Goal: Navigation & Orientation: Find specific page/section

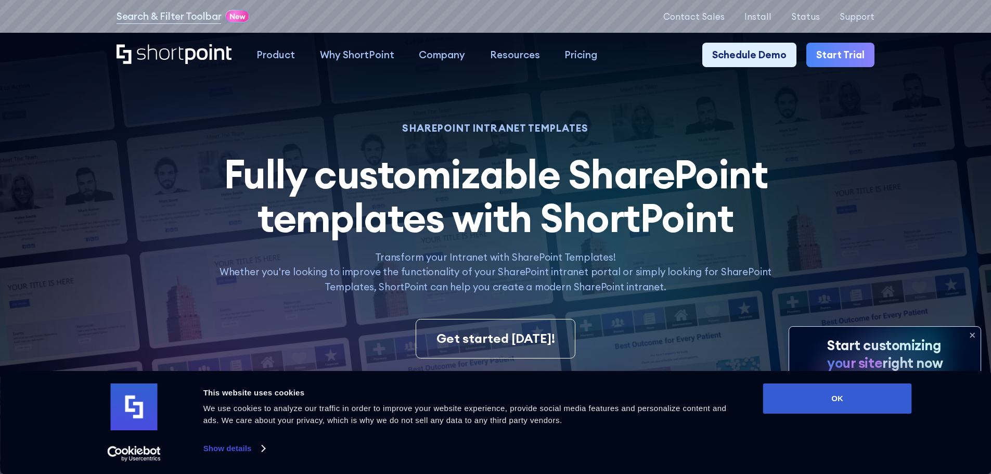
click at [785, 399] on button "OK" at bounding box center [837, 398] width 149 height 30
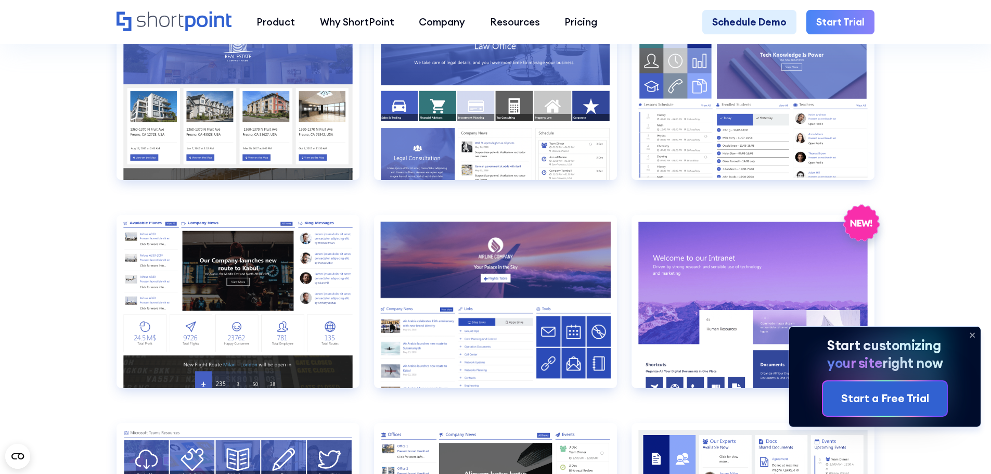
scroll to position [1404, 0]
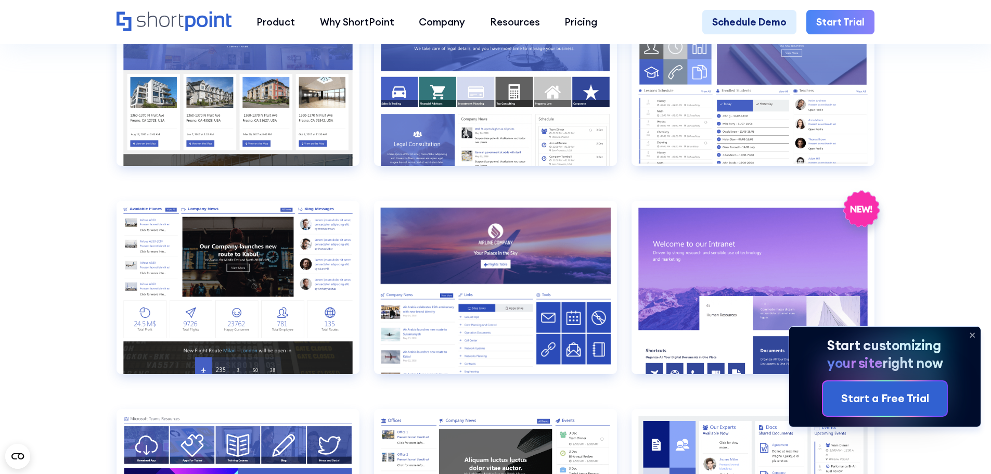
click at [924, 272] on section "SHAREPOINT INTRANET TEMPLATES Fully customizable SharePoint templates with Shor…" at bounding box center [495, 443] width 991 height 3645
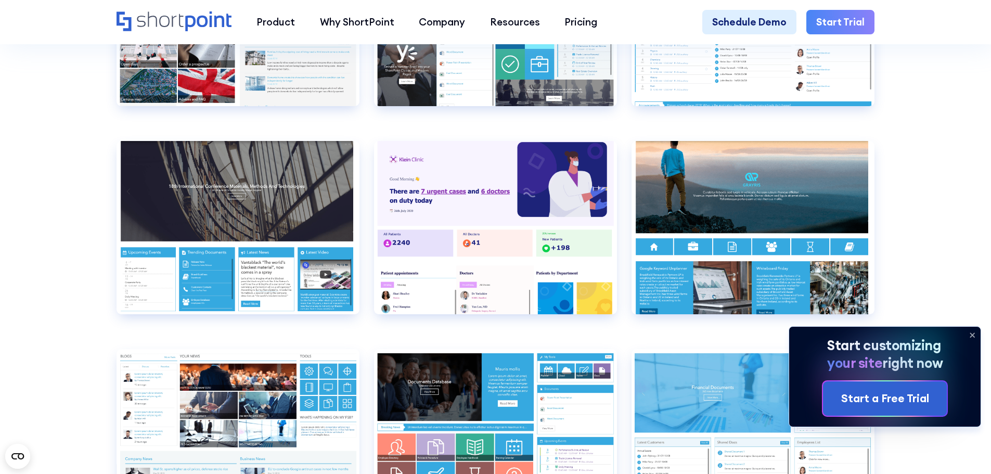
scroll to position [5096, 0]
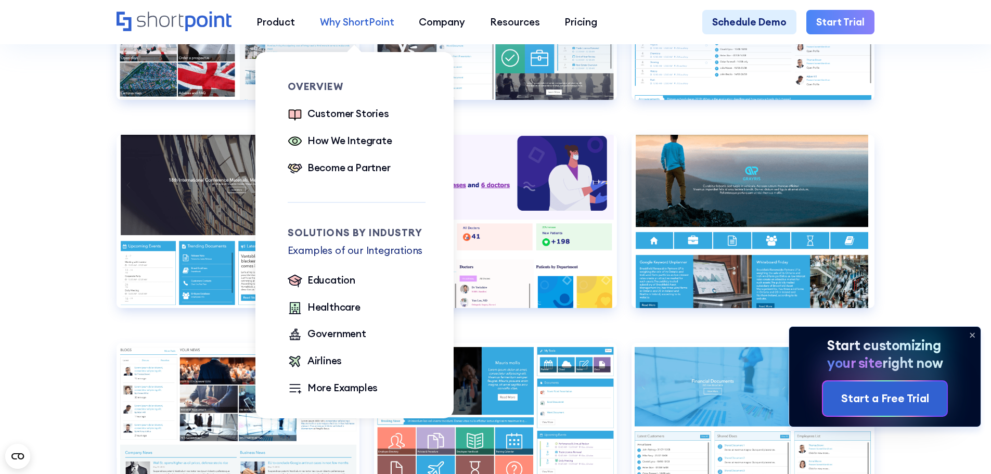
click at [371, 19] on div "Why ShortPoint" at bounding box center [357, 22] width 74 height 15
click at [331, 114] on div "Customer Stories" at bounding box center [348, 113] width 82 height 15
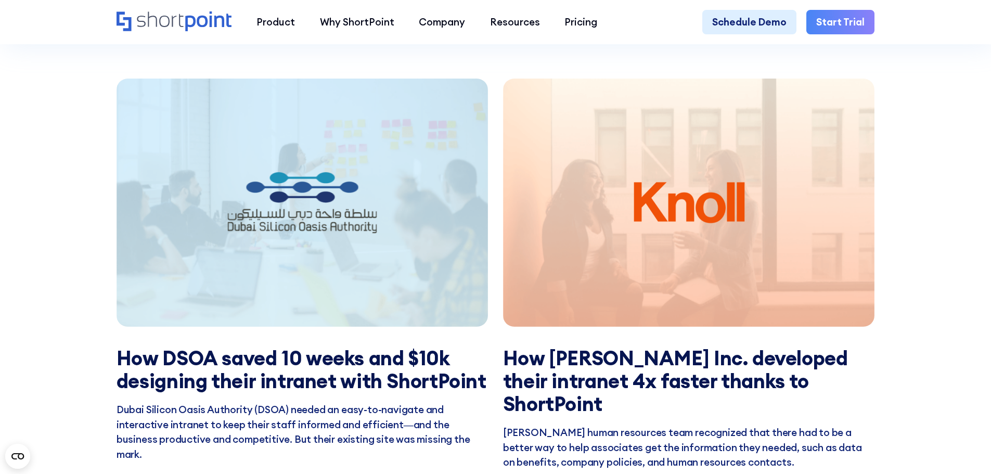
scroll to position [2028, 0]
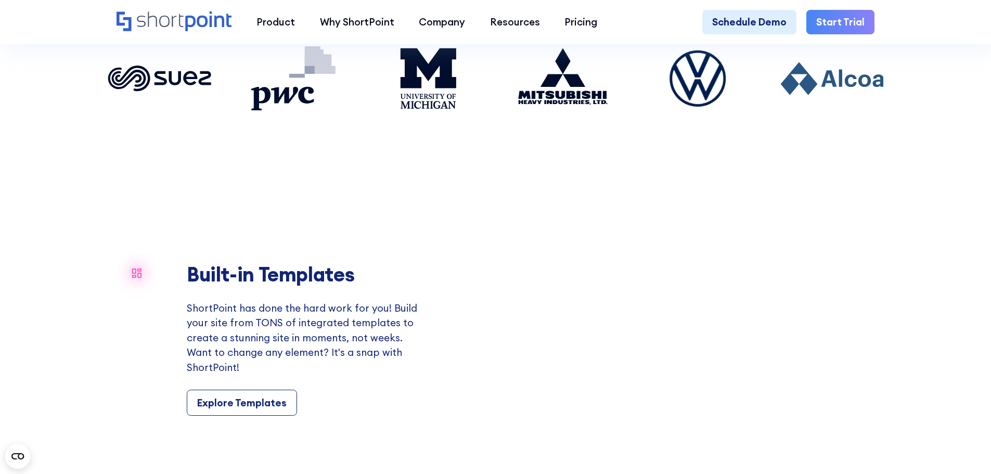
scroll to position [1040, 0]
